Goal: Task Accomplishment & Management: Complete application form

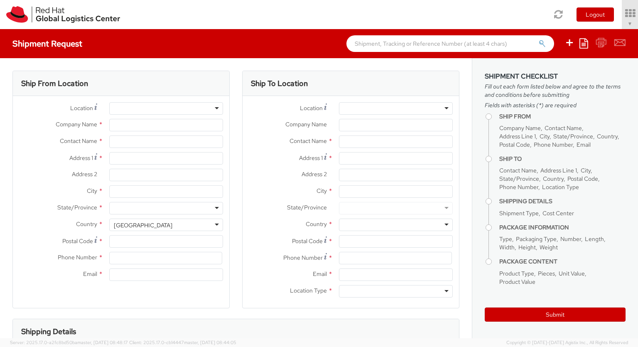
select select "850"
select select
type input "Red Hat Czech s.r.o."
type input "[PERSON_NAME]"
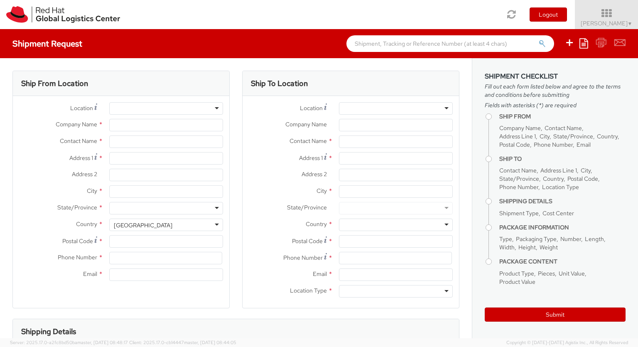
type input "Purkynova 647/111"
type input "[GEOGRAPHIC_DATA]"
type input "621 00"
type input "420 532 294 555"
type input "[EMAIL_ADDRESS][DOMAIN_NAME]"
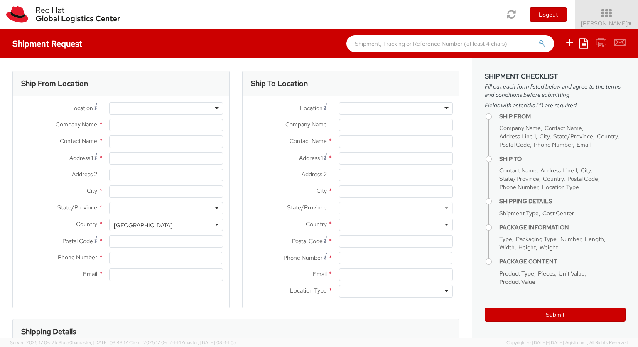
select select "CM"
select select "KGS"
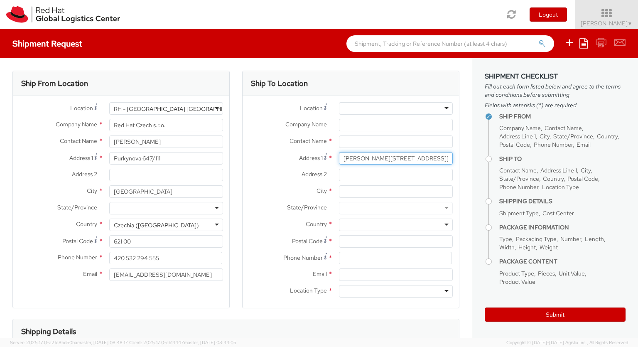
type input "[PERSON_NAME][STREET_ADDRESS][PERSON_NAME]"
type input "Res do [PERSON_NAME] - RCE"
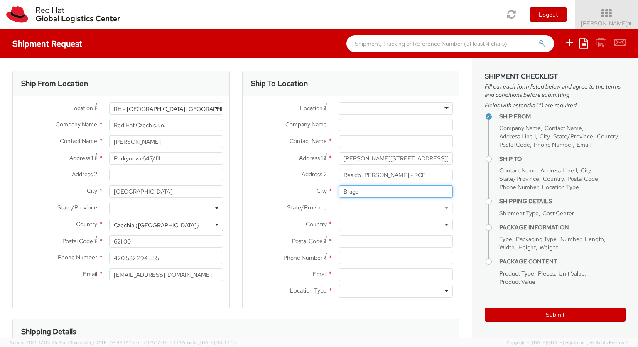
type input "Braga"
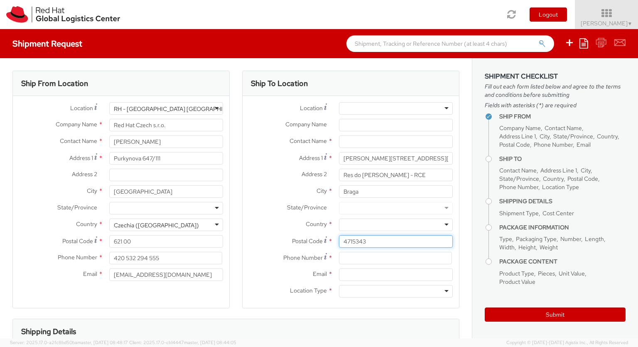
type input "4715343"
click at [396, 225] on div at bounding box center [396, 224] width 114 height 12
type input "[GEOGRAPHIC_DATA]"
click at [396, 291] on div at bounding box center [396, 291] width 114 height 12
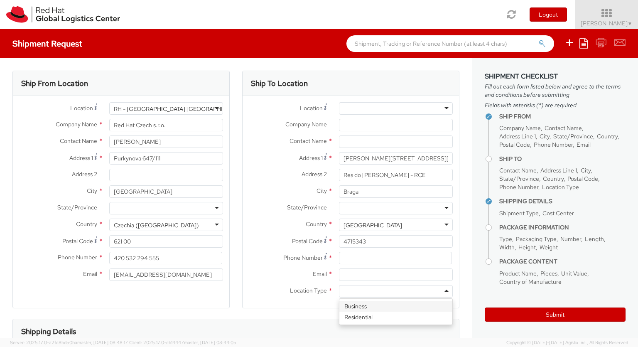
type input "r"
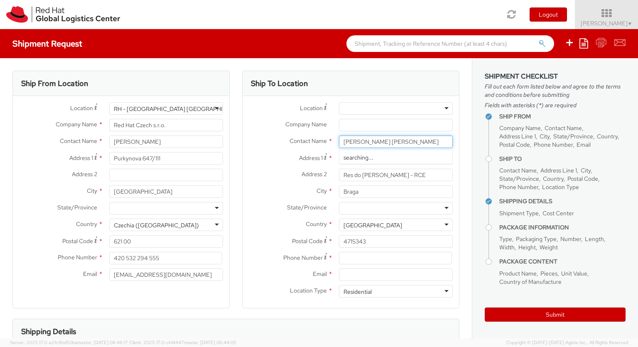
type input "[PERSON_NAME] [PERSON_NAME]"
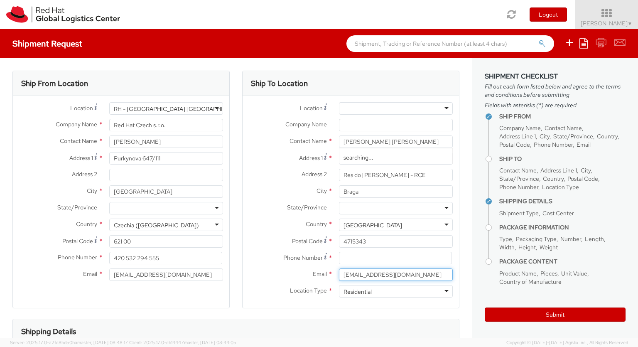
type input "[EMAIL_ADDRESS][DOMAIN_NAME]"
type input "[PHONE_NUMBER]"
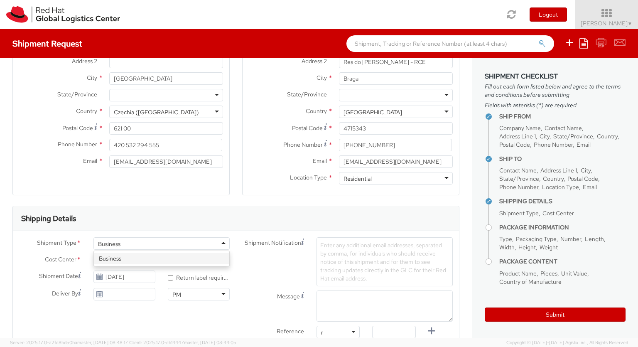
type input "ref"
type input "RPCI0078688"
type input "[EMAIL_ADDRESS][DOMAIN_NAME]"
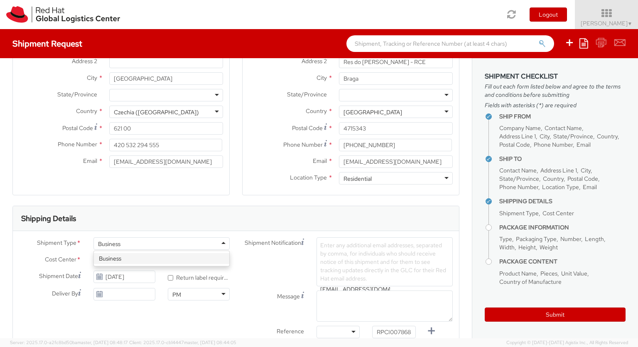
type input "[EMAIL_ADDRESS][DOMAIN_NAME]"
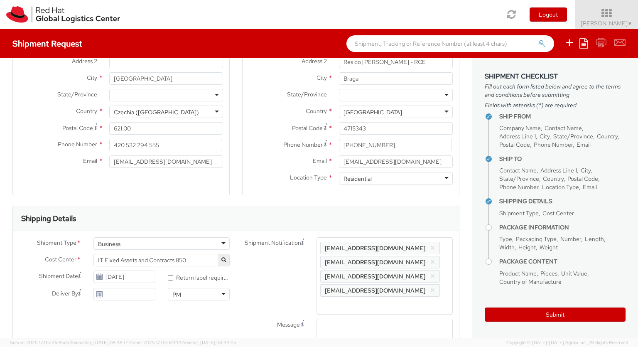
type input "lap"
select select "LAPTOP"
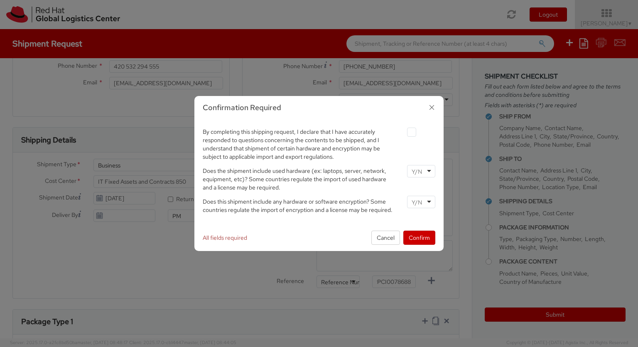
click at [411, 132] on label at bounding box center [411, 132] width 9 height 9
click at [405, 132] on input "checkbox" at bounding box center [401, 132] width 5 height 5
checkbox input "true"
click at [421, 171] on input "select-one" at bounding box center [418, 171] width 12 height 8
type input "no"
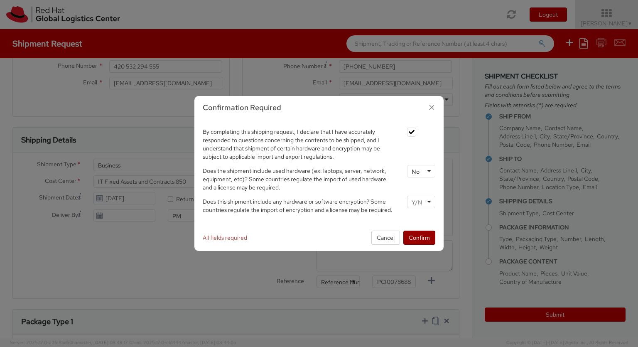
click at [421, 201] on input "select-one" at bounding box center [418, 202] width 12 height 8
click at [419, 237] on button "Confirm" at bounding box center [419, 238] width 32 height 14
type input "your"
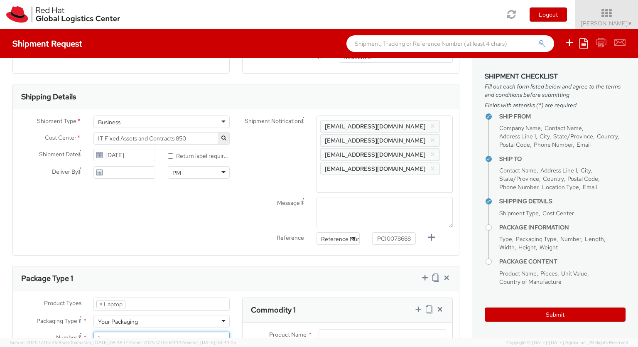
type input "1"
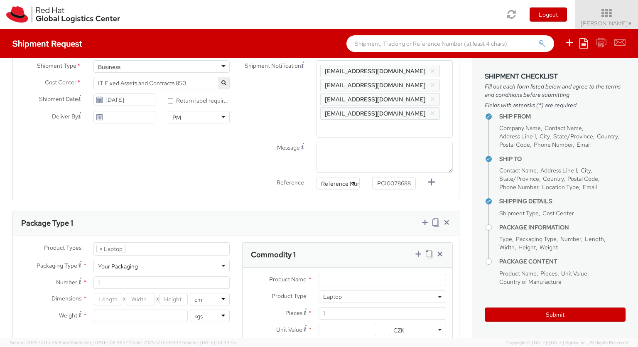
type input "[GEOGRAPHIC_DATA]"
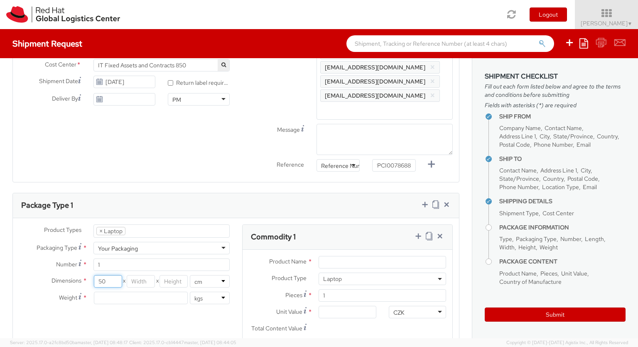
type input "50"
type input "30"
type input "20"
type input "3.8"
type input "Apple Laptop"
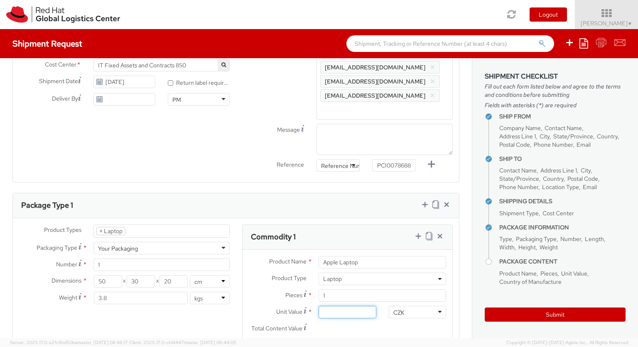
click at [347, 306] on input "Unit Value *" at bounding box center [347, 312] width 57 height 12
type input "2,480.40"
type input "EUR"
type textarea "Macbook Pro 14 *Not restricted*"
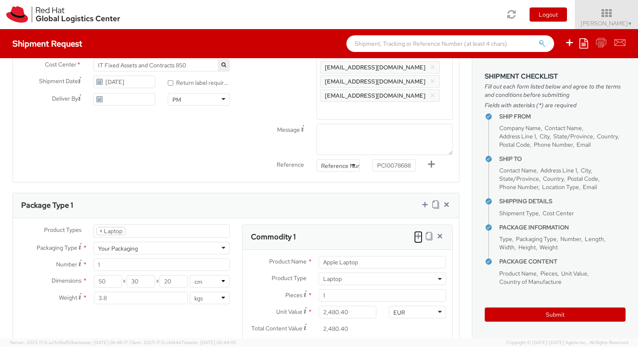
click at [418, 232] on icon at bounding box center [418, 236] width 8 height 8
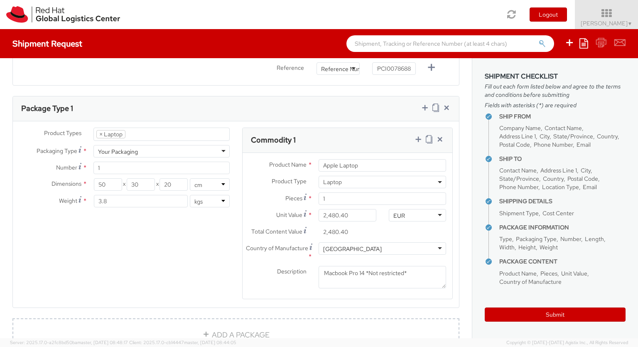
select select "DOC_STATION"
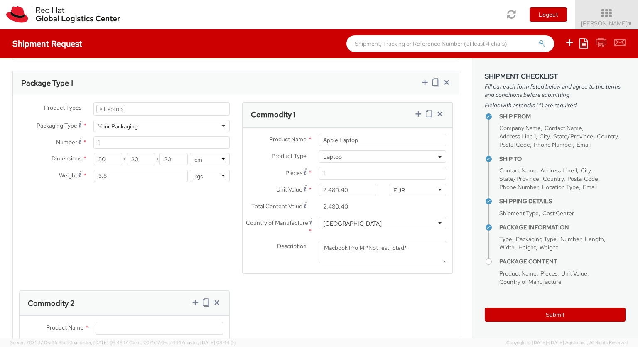
select select "DOC_STATION"
type input "59.94"
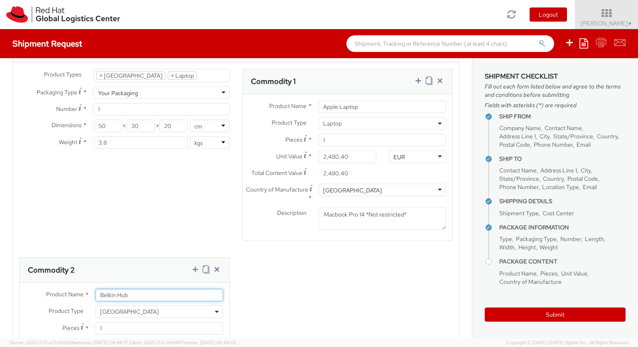
type input "Belkin Hub"
type input "[GEOGRAPHIC_DATA]"
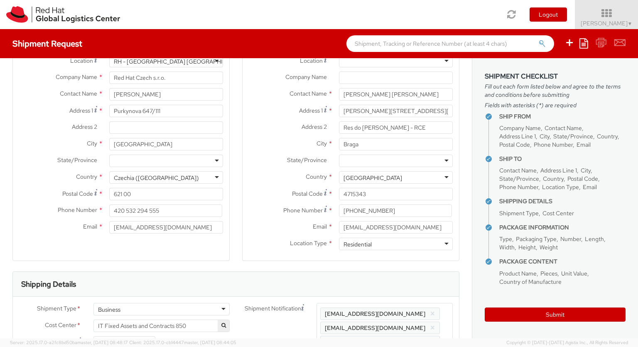
scroll to position [0, 0]
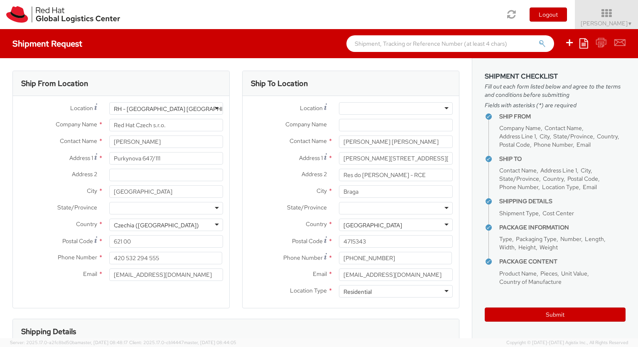
type textarea "Belkin AVC008 USB-C 6IN1 Multiport Adapter"
type input "[PERSON_NAME] [PERSON_NAME]"
